Goal: Find specific page/section: Find specific page/section

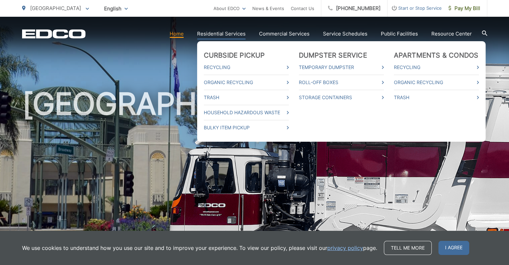
click at [235, 36] on link "Residential Services" at bounding box center [221, 34] width 49 height 8
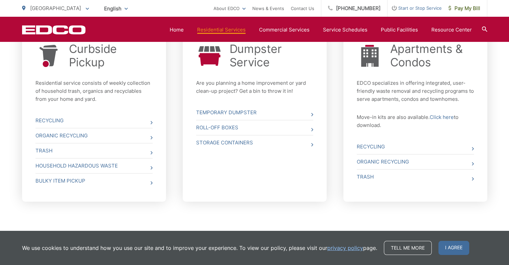
scroll to position [273, 0]
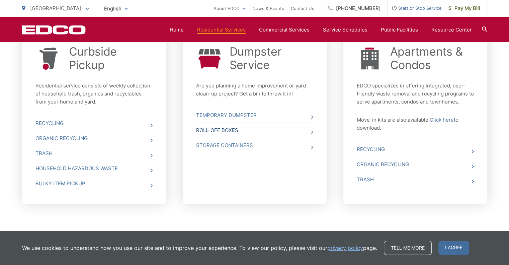
click at [224, 127] on link "Roll-Off Boxes" at bounding box center [254, 130] width 117 height 15
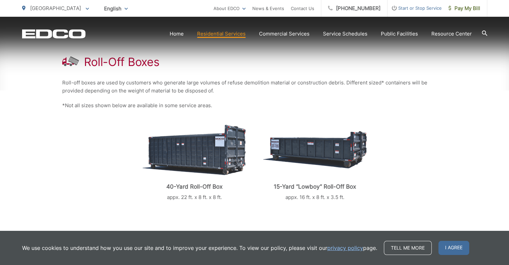
scroll to position [120, 0]
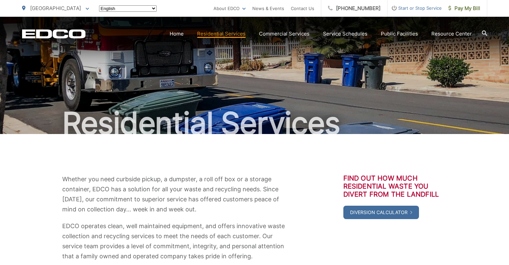
scroll to position [273, 0]
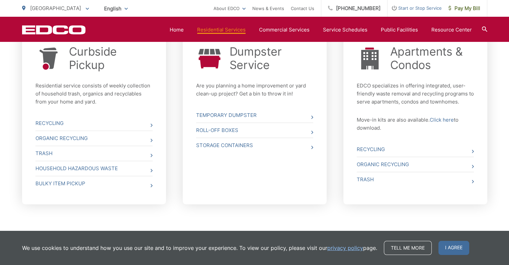
click at [279, 144] on link "Storage Containers" at bounding box center [254, 145] width 117 height 15
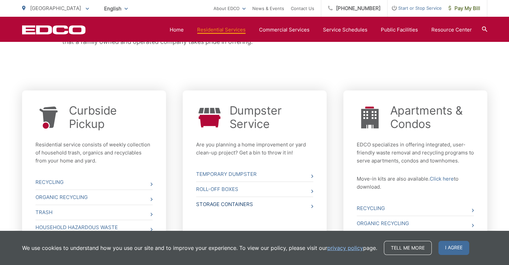
scroll to position [212, 0]
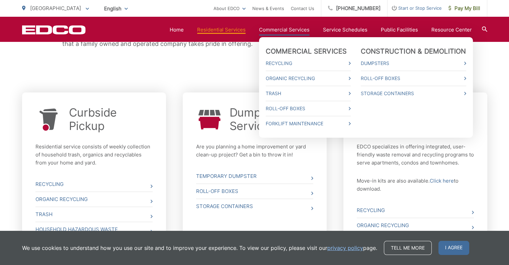
click at [284, 28] on link "Commercial Services" at bounding box center [284, 30] width 51 height 8
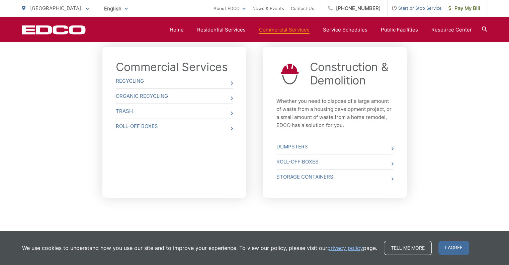
scroll to position [248, 0]
click at [388, 147] on link "Dumpsters" at bounding box center [334, 146] width 117 height 15
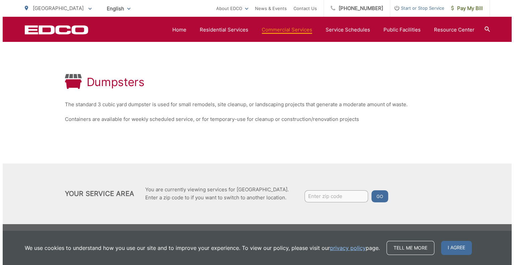
scroll to position [99, 0]
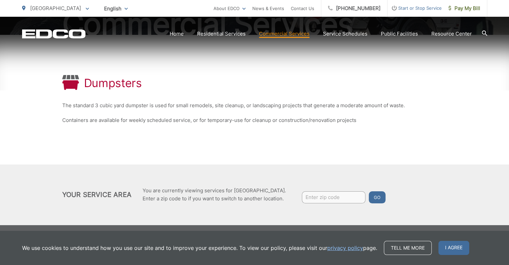
click at [346, 197] on input "Enter zip code" at bounding box center [334, 197] width 64 height 12
type input "92025"
click at [369, 191] on button "Go" at bounding box center [377, 197] width 17 height 12
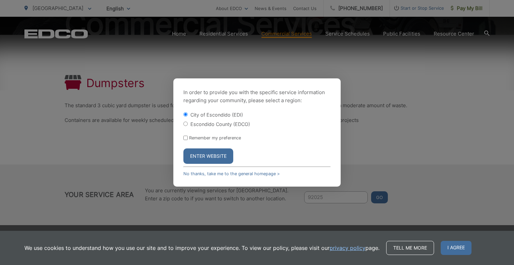
click at [186, 123] on input "Escondido County (EDCO)" at bounding box center [185, 123] width 4 height 4
radio input "true"
click at [221, 158] on button "Enter Website" at bounding box center [208, 155] width 50 height 15
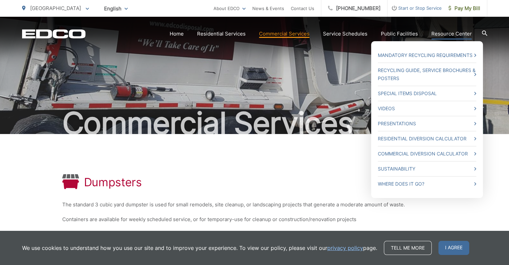
click at [460, 36] on link "Resource Center" at bounding box center [451, 34] width 40 height 8
